Goal: Information Seeking & Learning: Learn about a topic

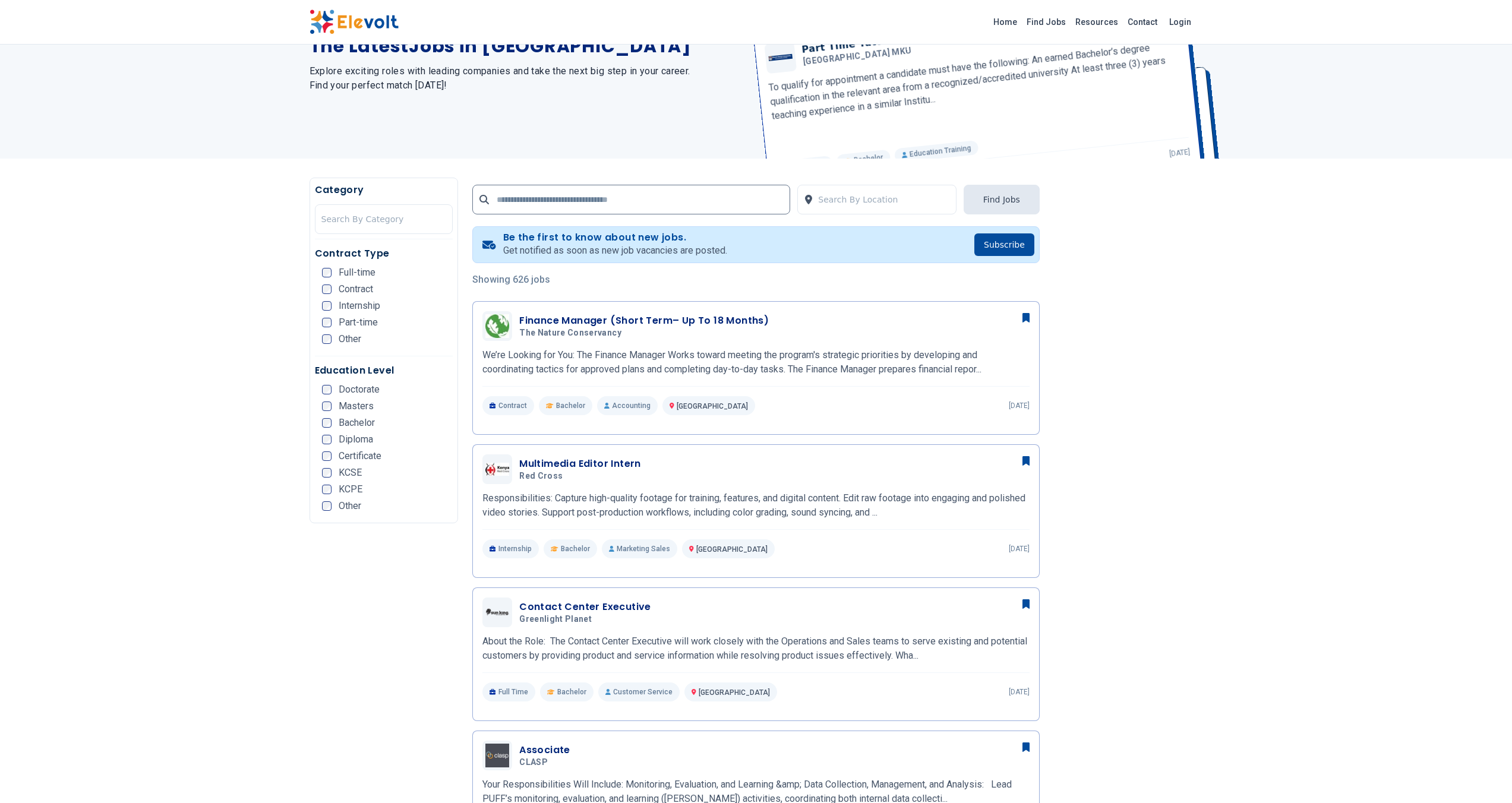
scroll to position [171, 0]
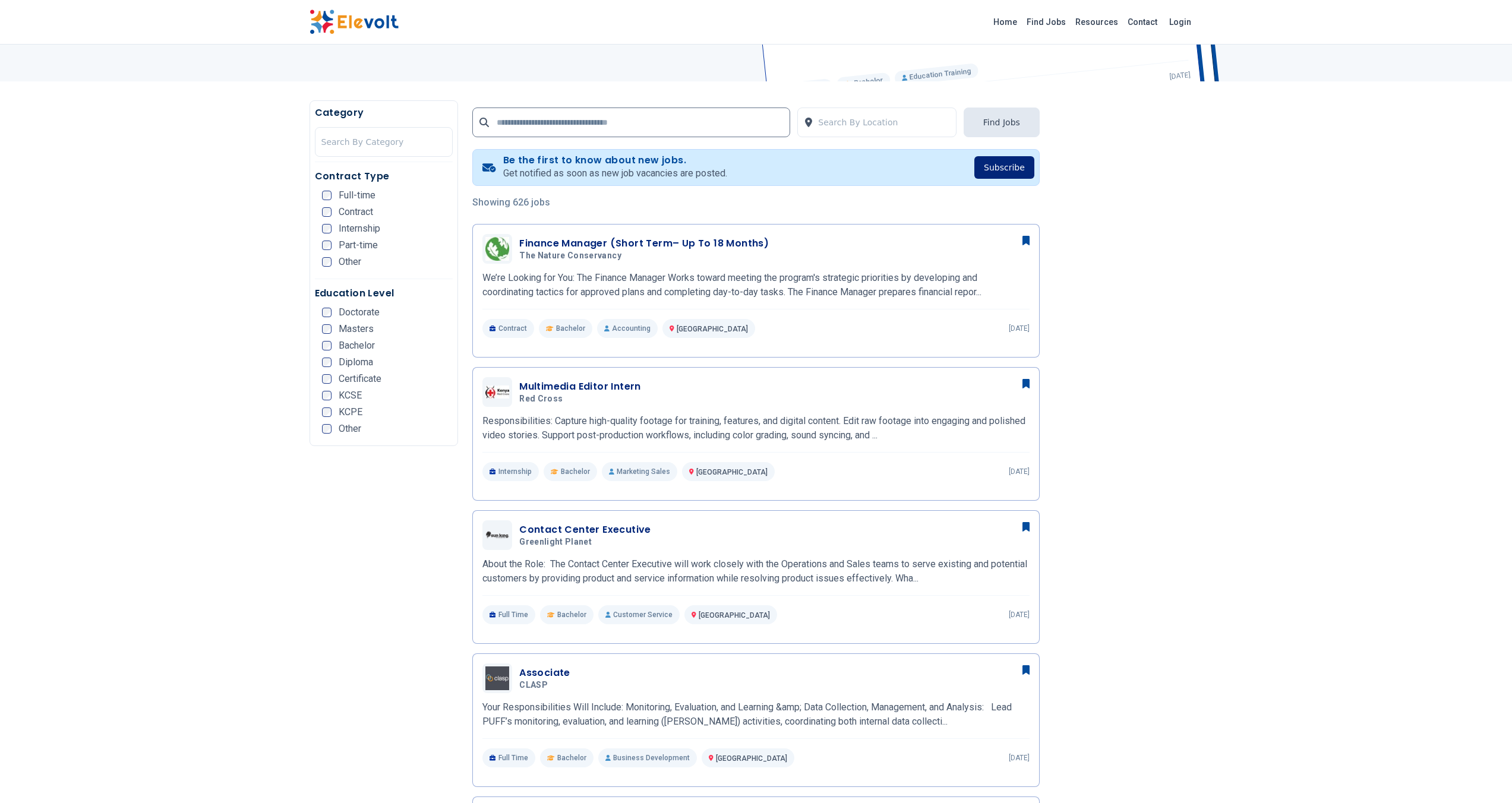
click at [991, 165] on button "Subscribe" at bounding box center [1004, 167] width 60 height 23
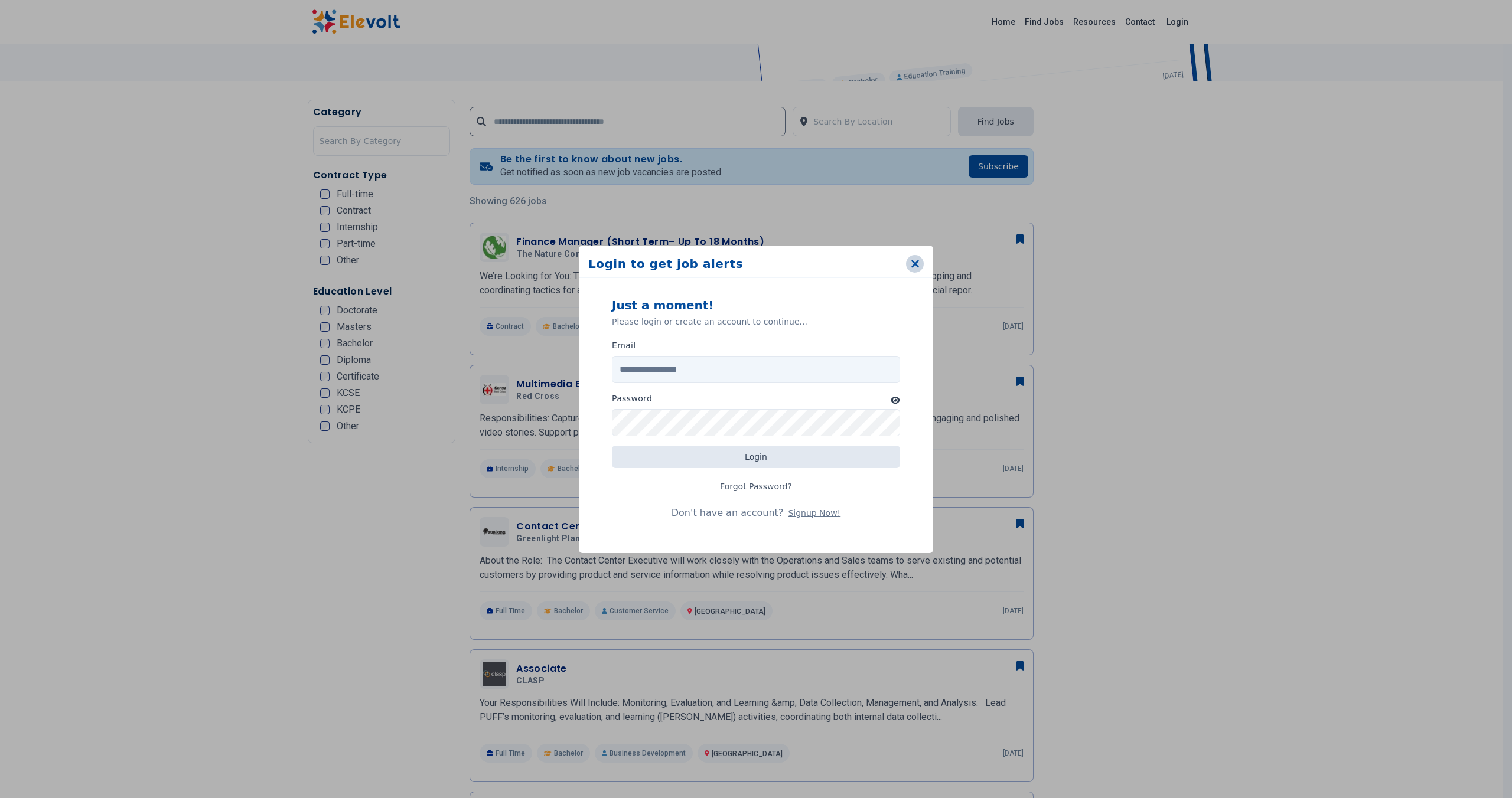
click at [920, 262] on button "button" at bounding box center [915, 264] width 18 height 18
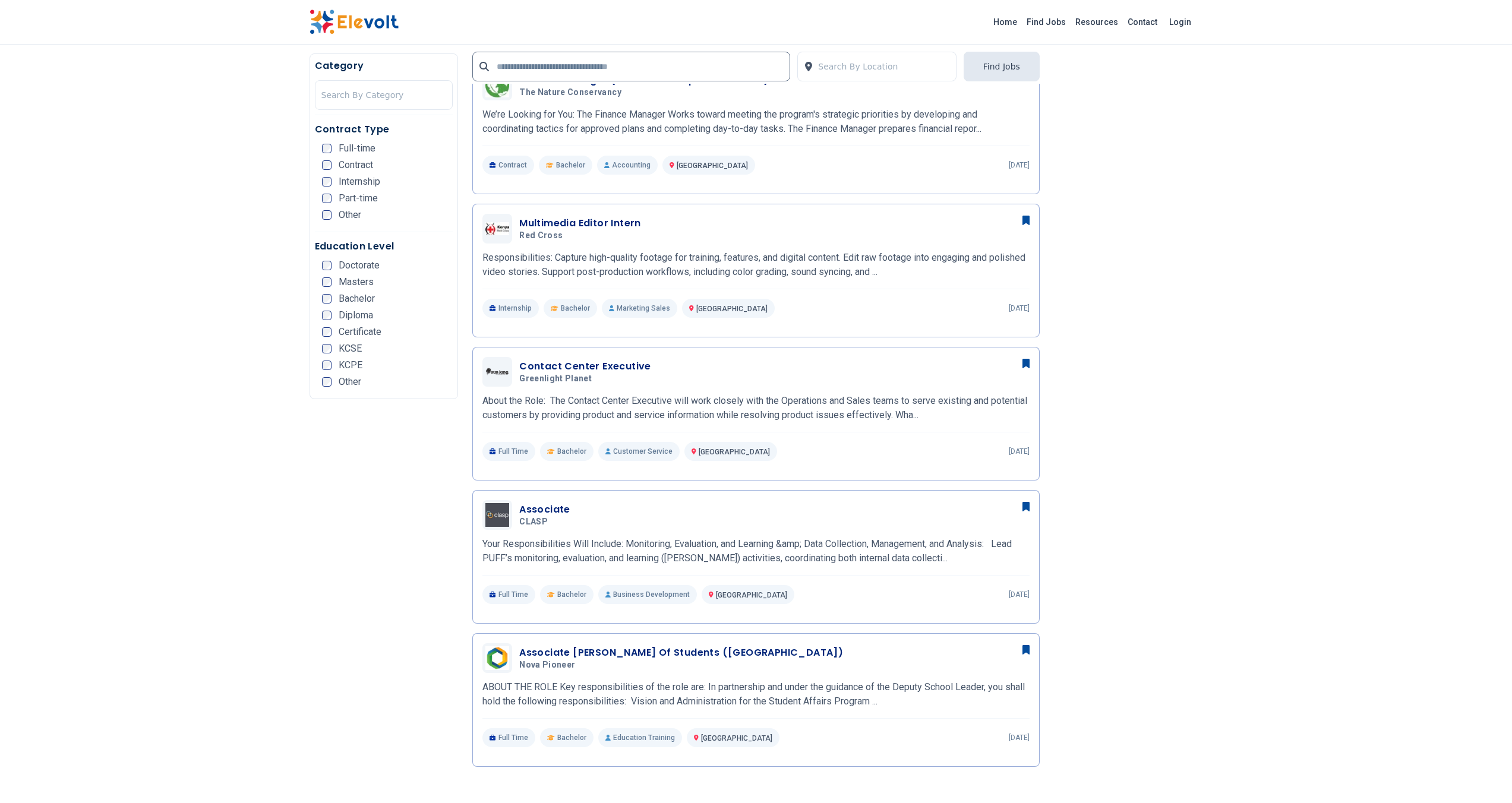
scroll to position [455, 0]
